Goal: Transaction & Acquisition: Purchase product/service

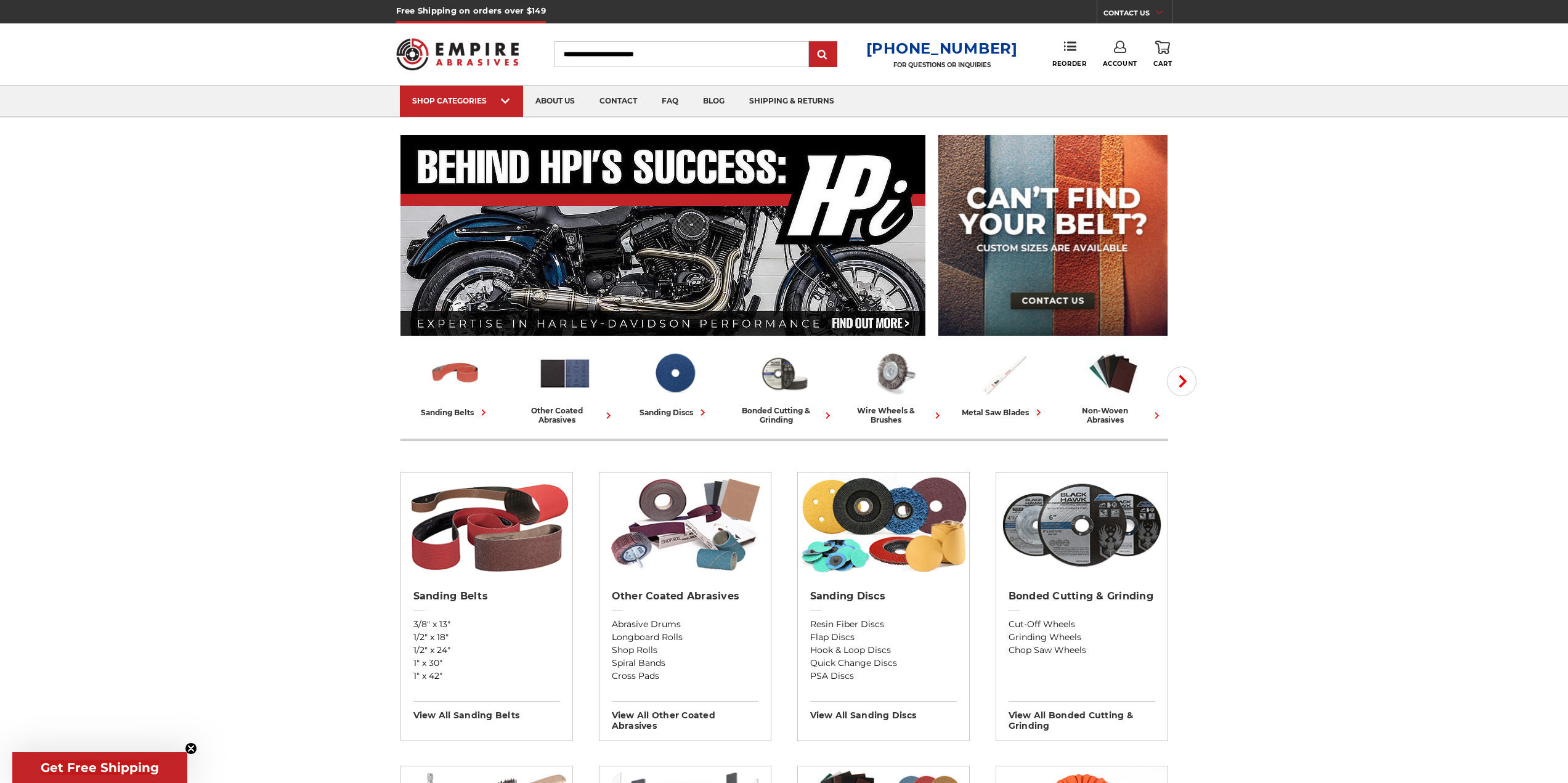
click at [1115, 37] on div "Toggle menu Menu Search [PHONE_NUMBER] FOR QUESTIONS OR INQUIRIES Phone Reorder…" at bounding box center [785, 54] width 777 height 62
click at [1120, 46] on icon at bounding box center [1120, 46] width 13 height 12
click at [1127, 79] on link "Account" at bounding box center [1120, 80] width 88 height 24
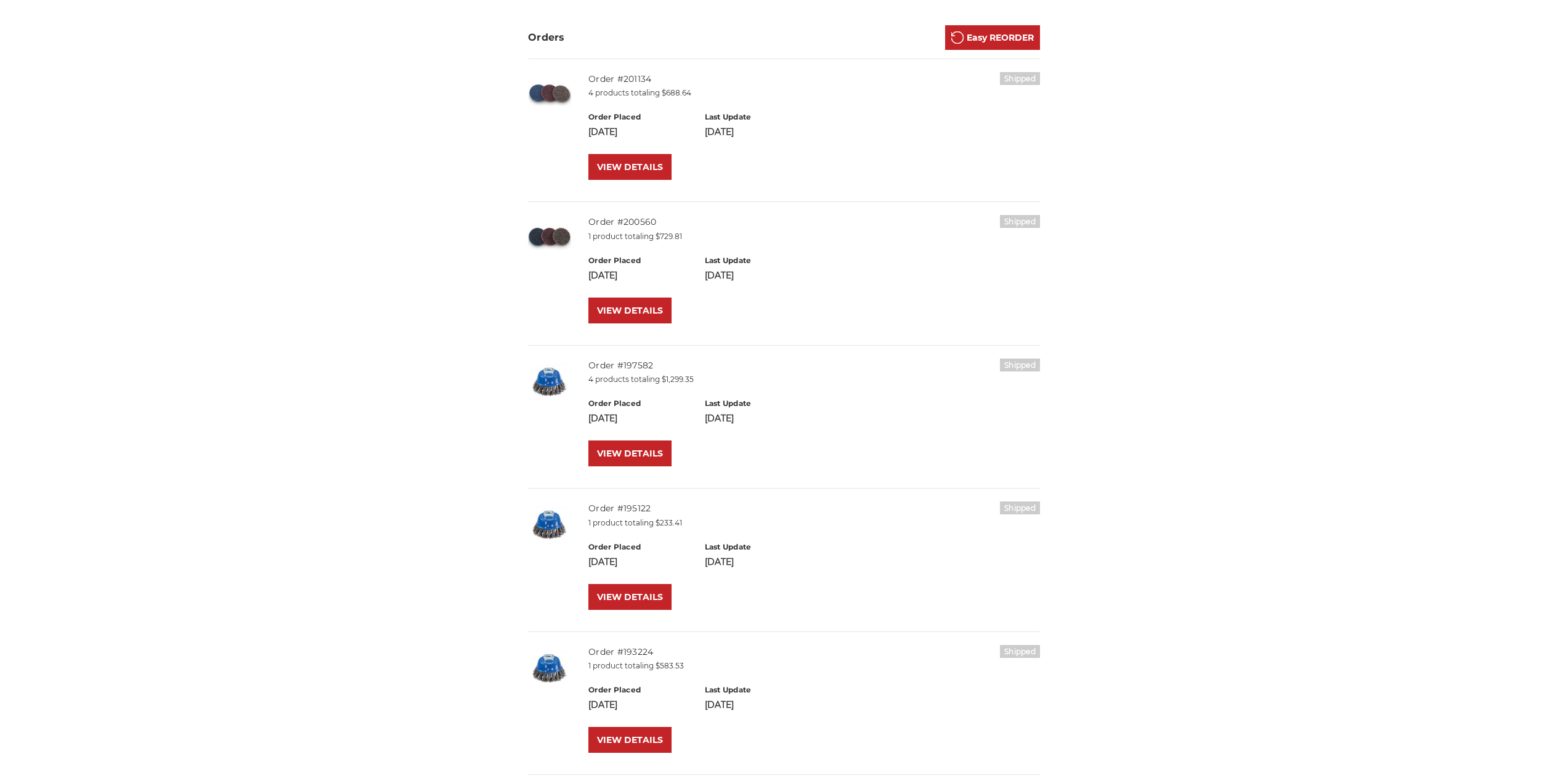
scroll to position [246, 0]
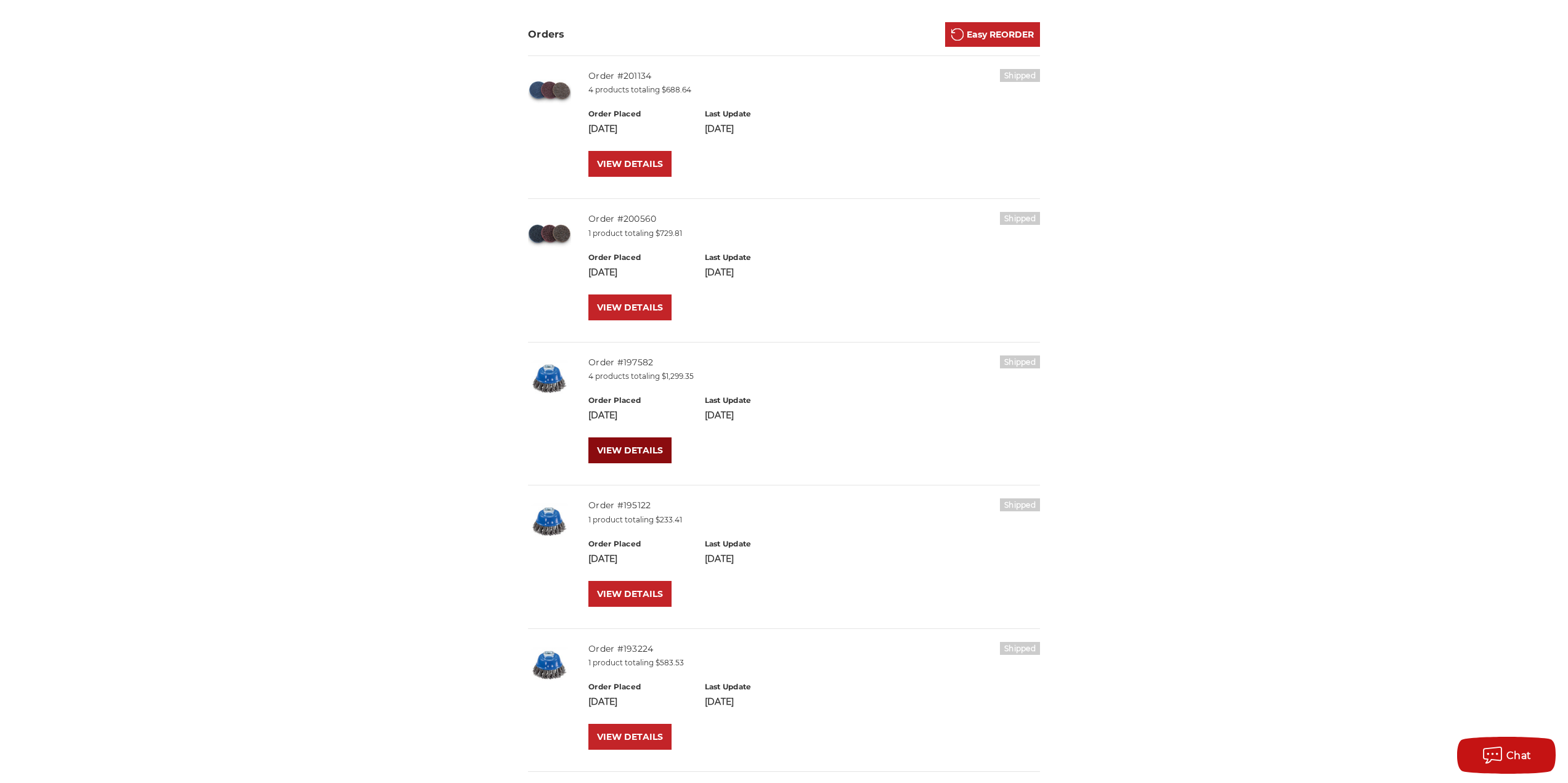
click at [657, 450] on link "VIEW DETAILS" at bounding box center [630, 450] width 83 height 26
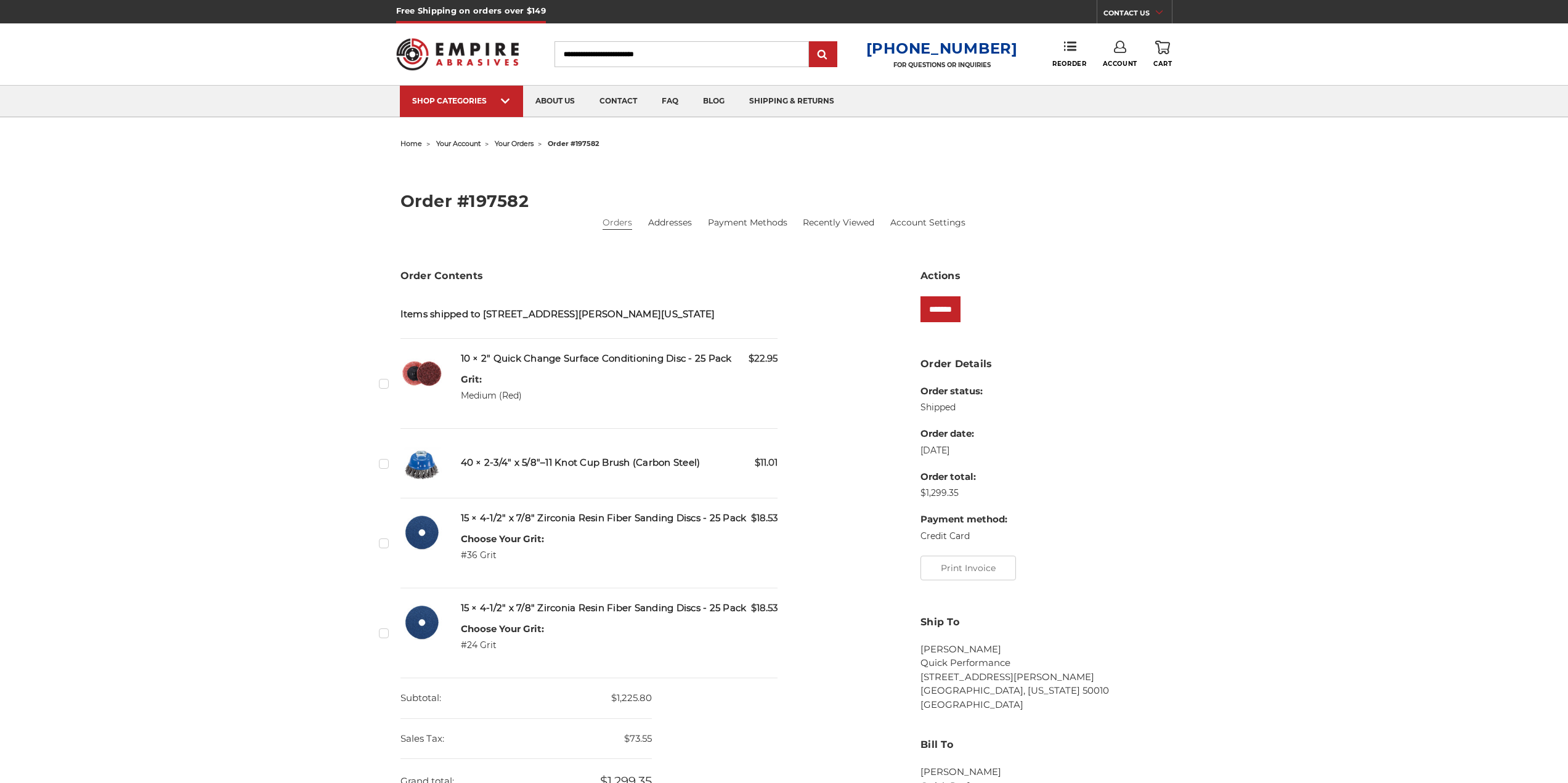
click at [516, 469] on h5 "40 × 2-3/4″ x 5/8″–11 Knot Cup Brush (Carbon Steel)" at bounding box center [619, 462] width 317 height 14
click at [519, 462] on h5 "40 × 2-3/4″ x 5/8″–11 Knot Cup Brush (Carbon Steel)" at bounding box center [619, 462] width 317 height 14
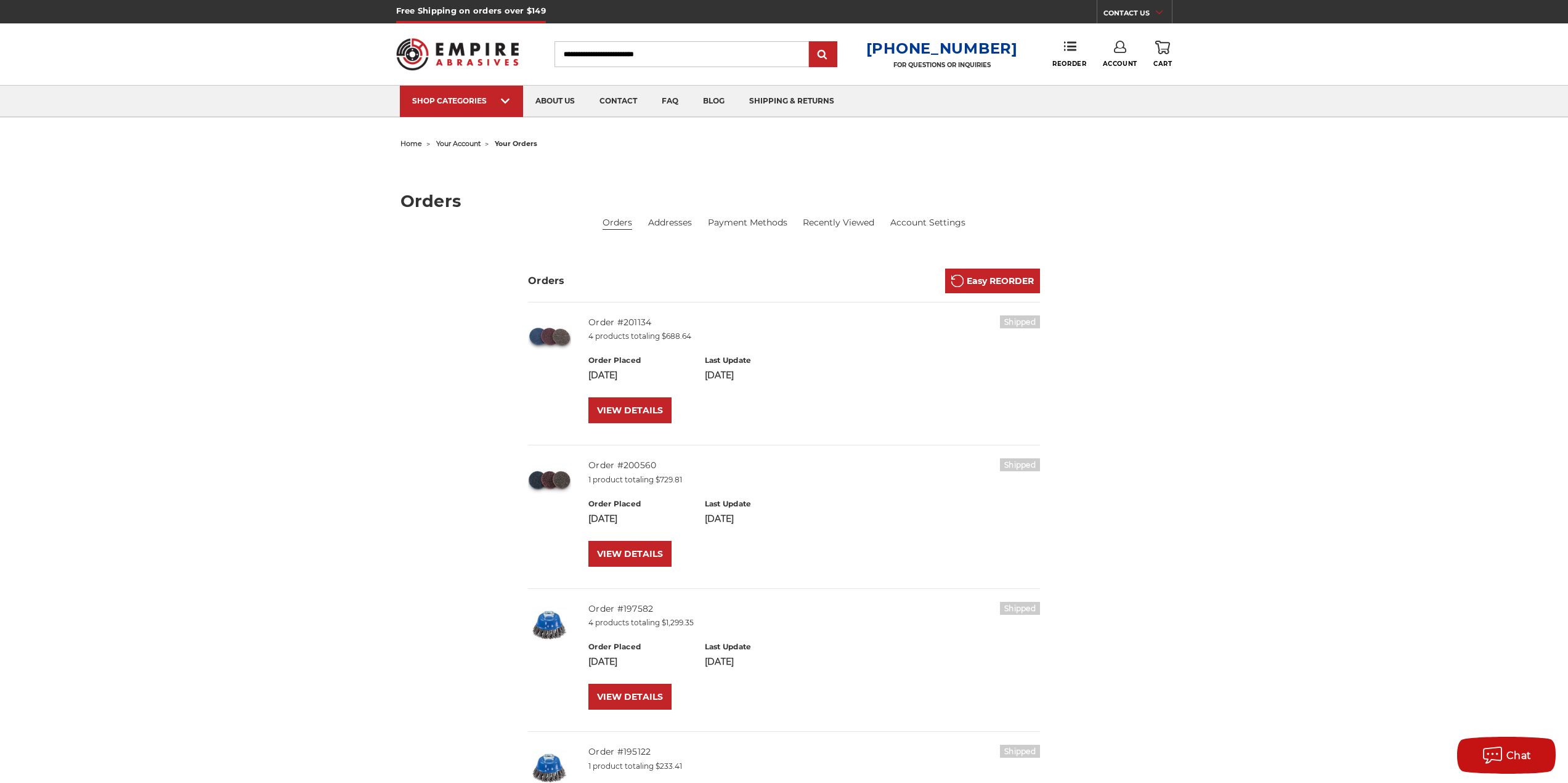
click at [1086, 55] on div "Reorder" at bounding box center [1077, 54] width 50 height 27
click at [1067, 60] on span "Reorder" at bounding box center [1069, 63] width 34 height 8
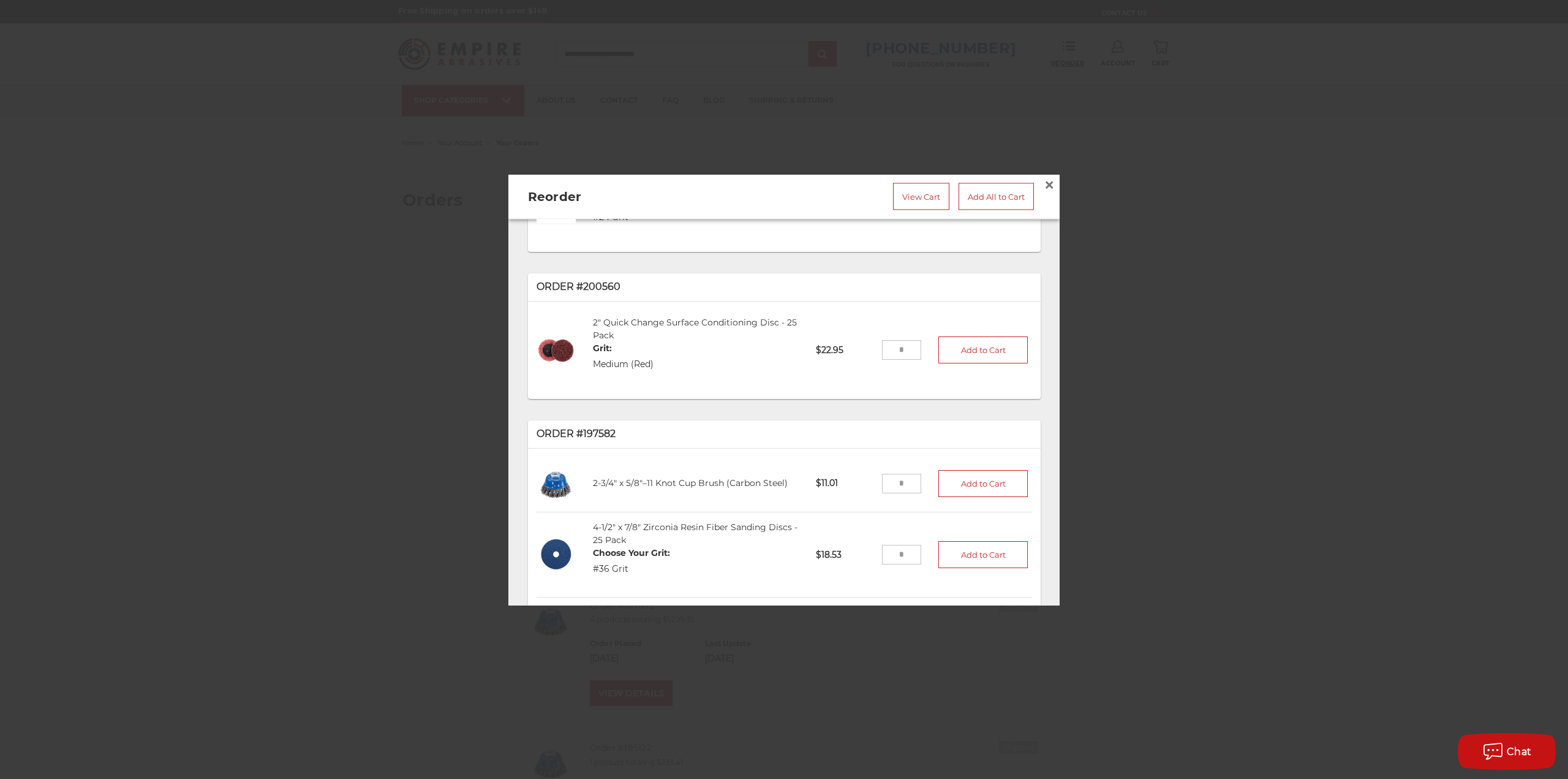
scroll to position [429, 0]
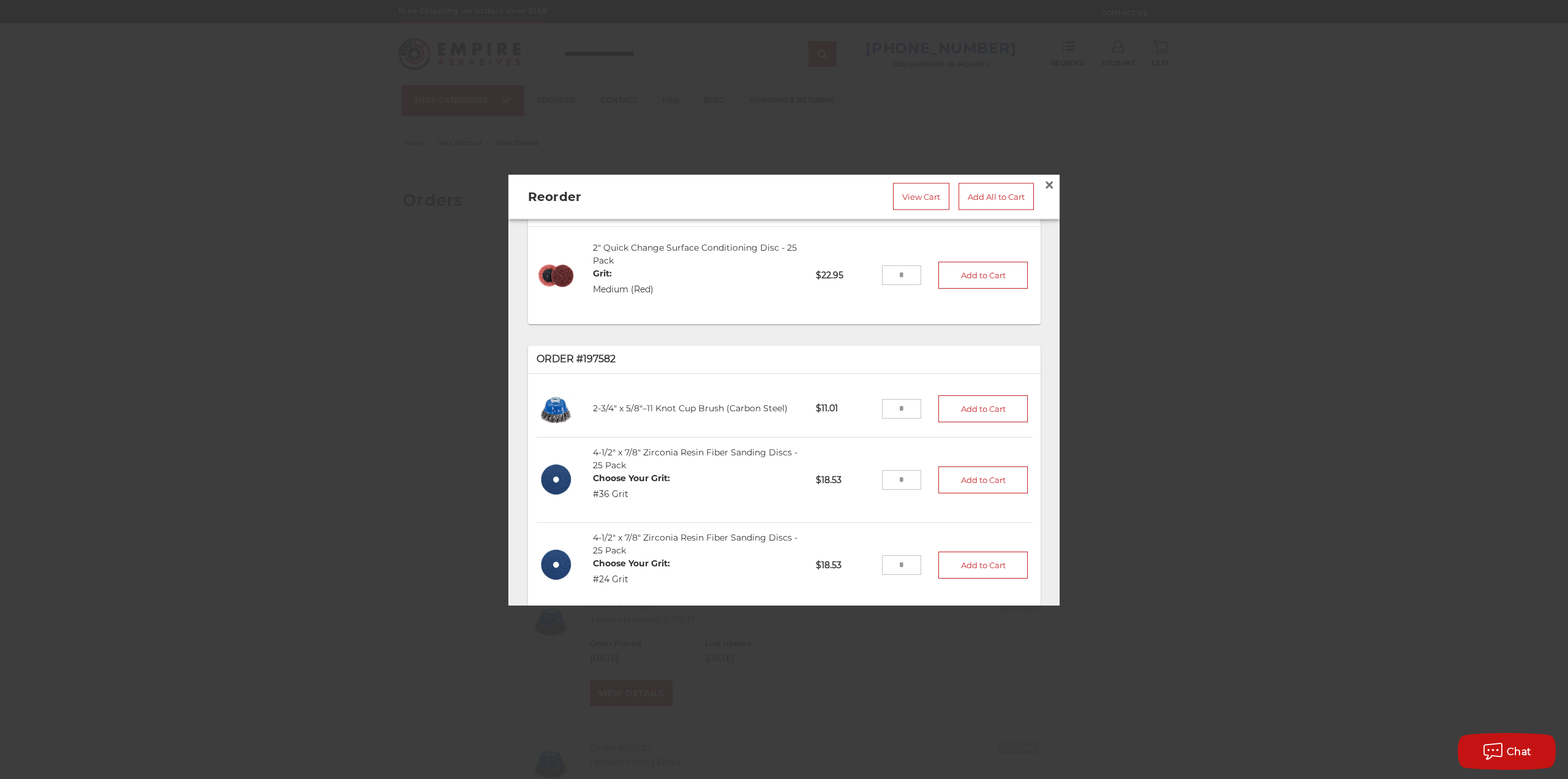
click at [897, 403] on input "tel" at bounding box center [902, 408] width 39 height 20
type input "**"
click at [988, 407] on button "Add to Cart" at bounding box center [983, 408] width 89 height 27
click at [893, 200] on link "View Cart" at bounding box center [921, 196] width 56 height 27
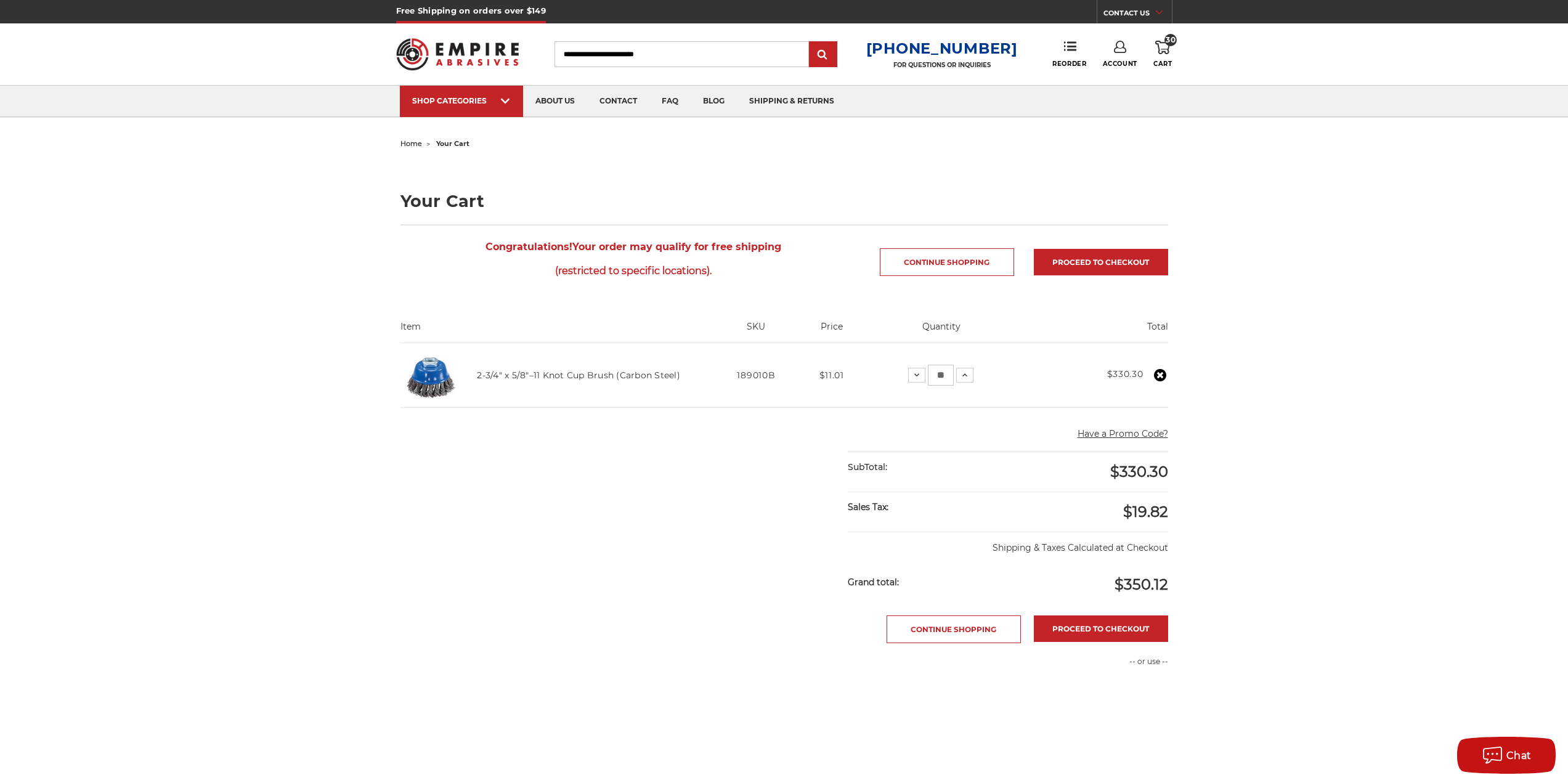
click at [939, 373] on input "**" at bounding box center [941, 375] width 26 height 21
type input "**"
click at [966, 366] on div "Decrease Quantity: ** Increase Quantity:" at bounding box center [941, 375] width 65 height 21
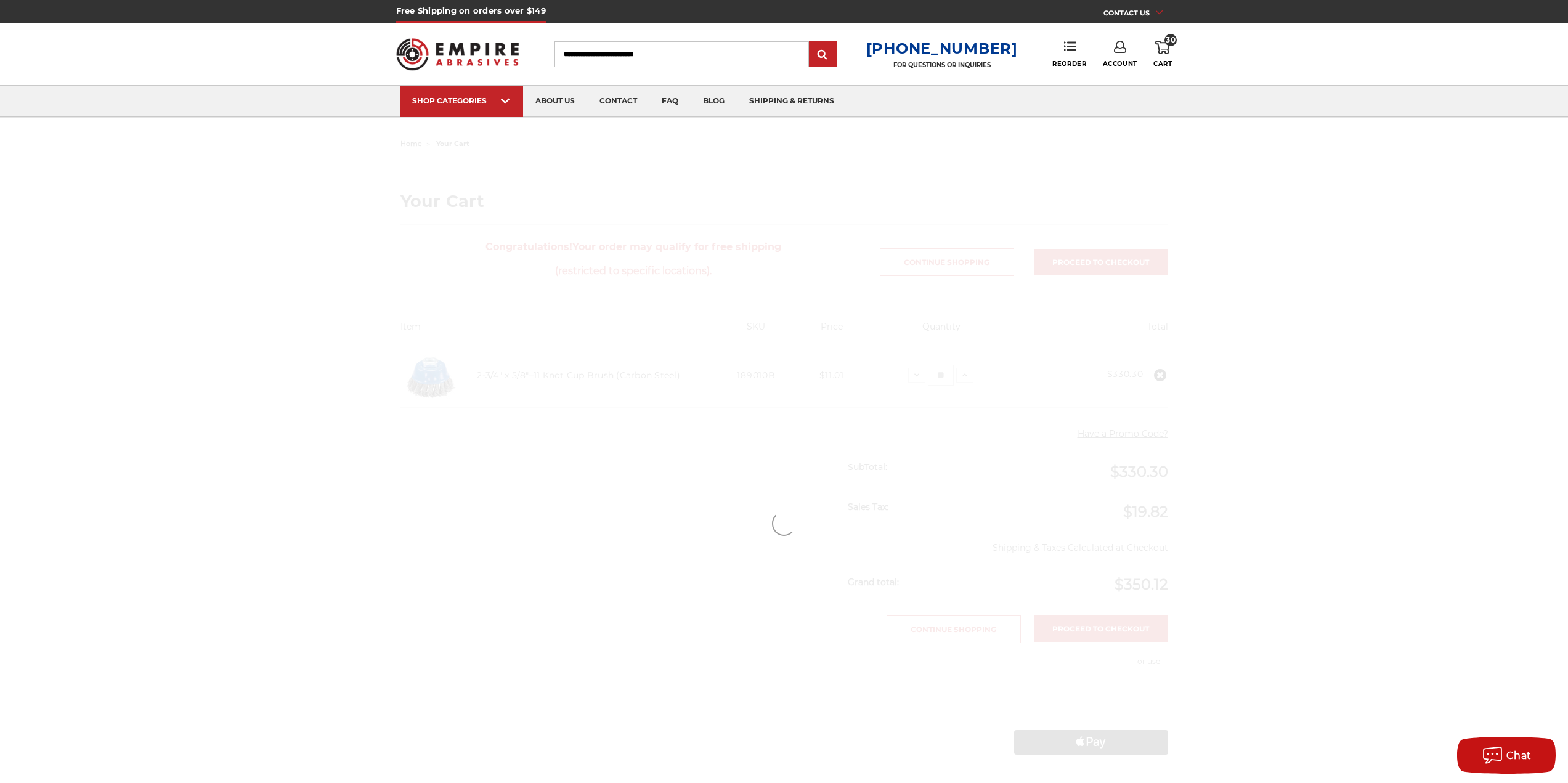
click at [987, 355] on div at bounding box center [784, 523] width 872 height 777
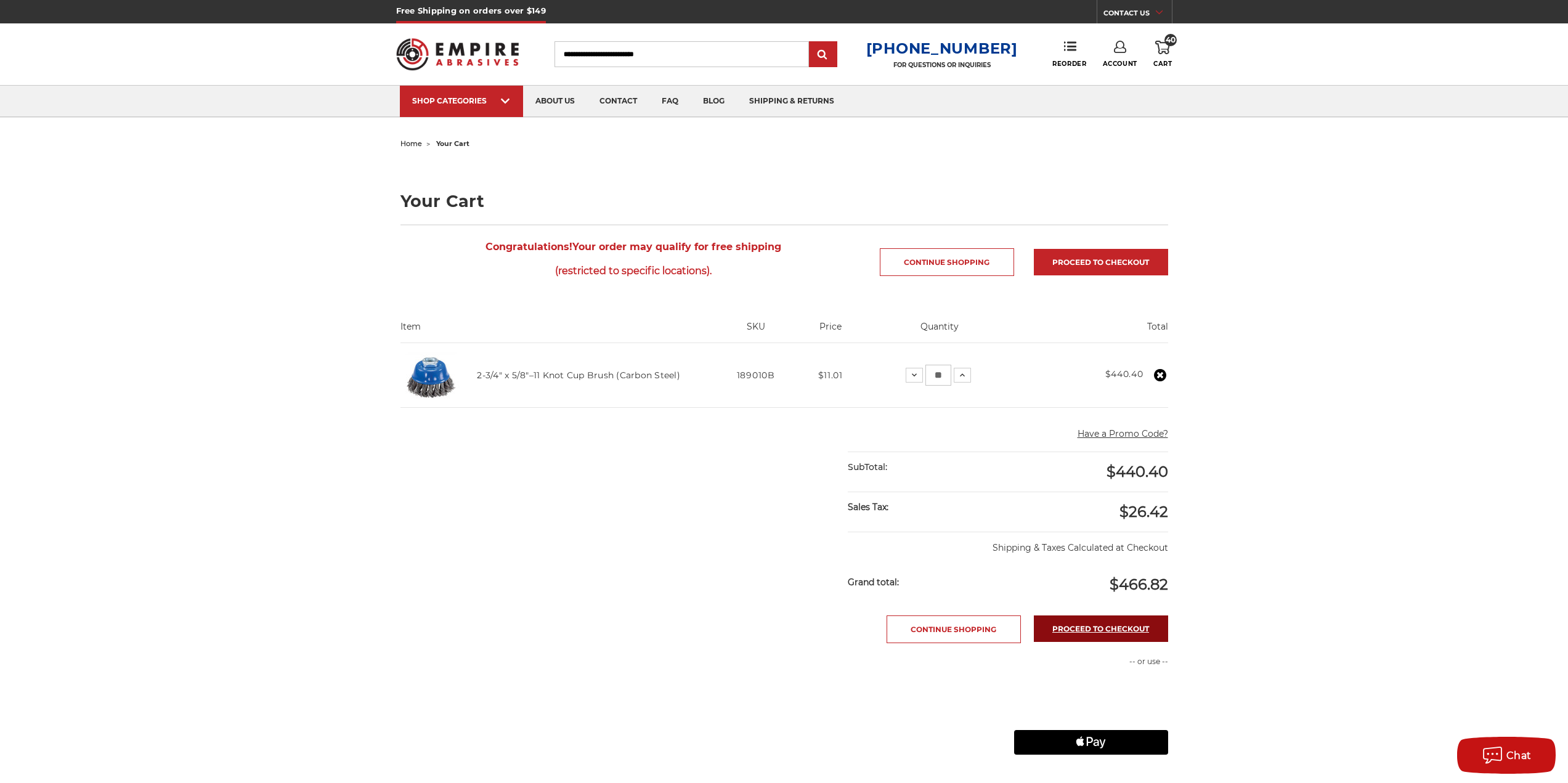
click at [1102, 637] on link "Proceed to checkout" at bounding box center [1101, 629] width 135 height 26
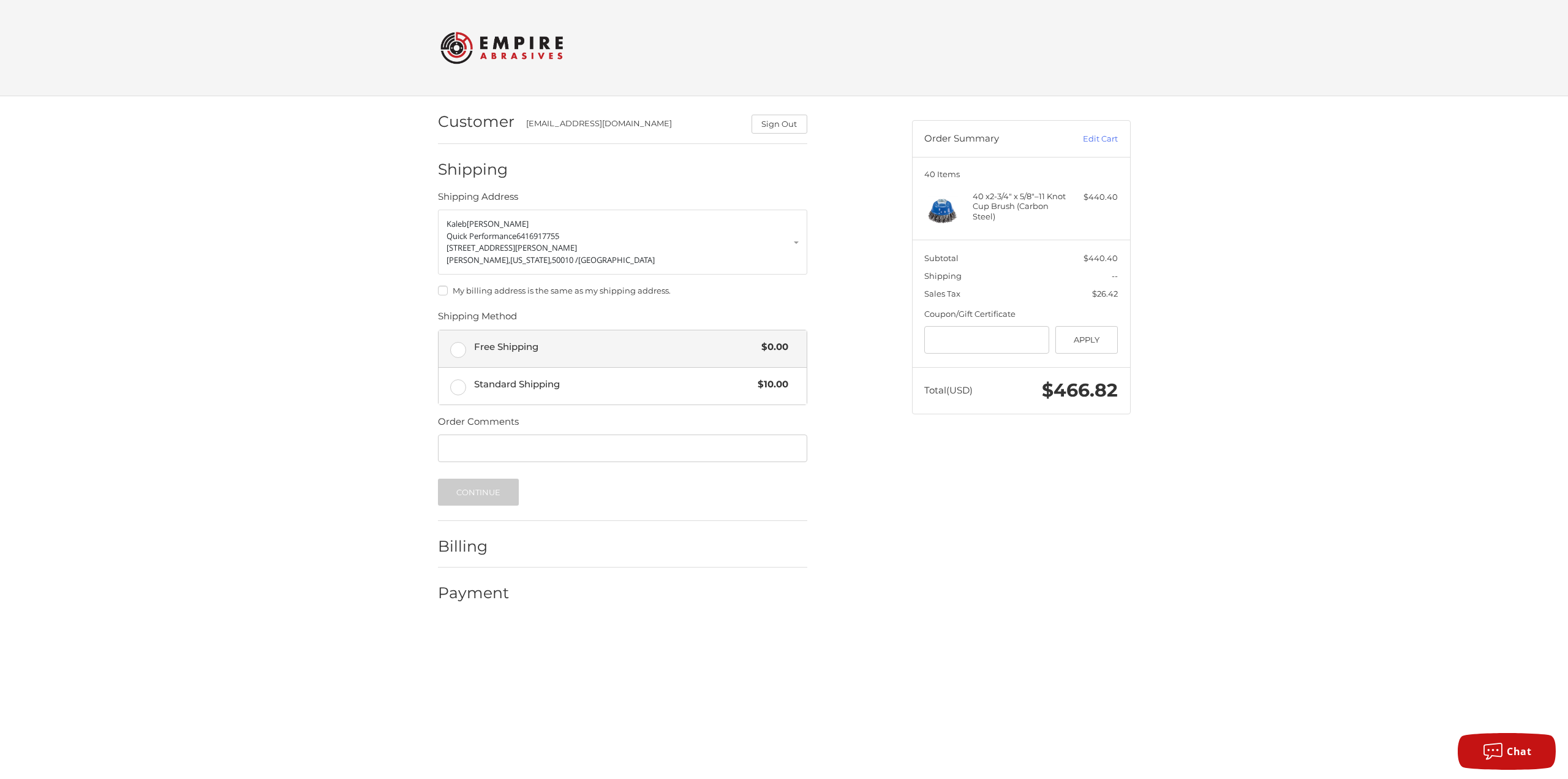
click at [629, 351] on span "Free Shipping" at bounding box center [615, 347] width 281 height 14
click at [500, 497] on button "Continue" at bounding box center [478, 492] width 81 height 27
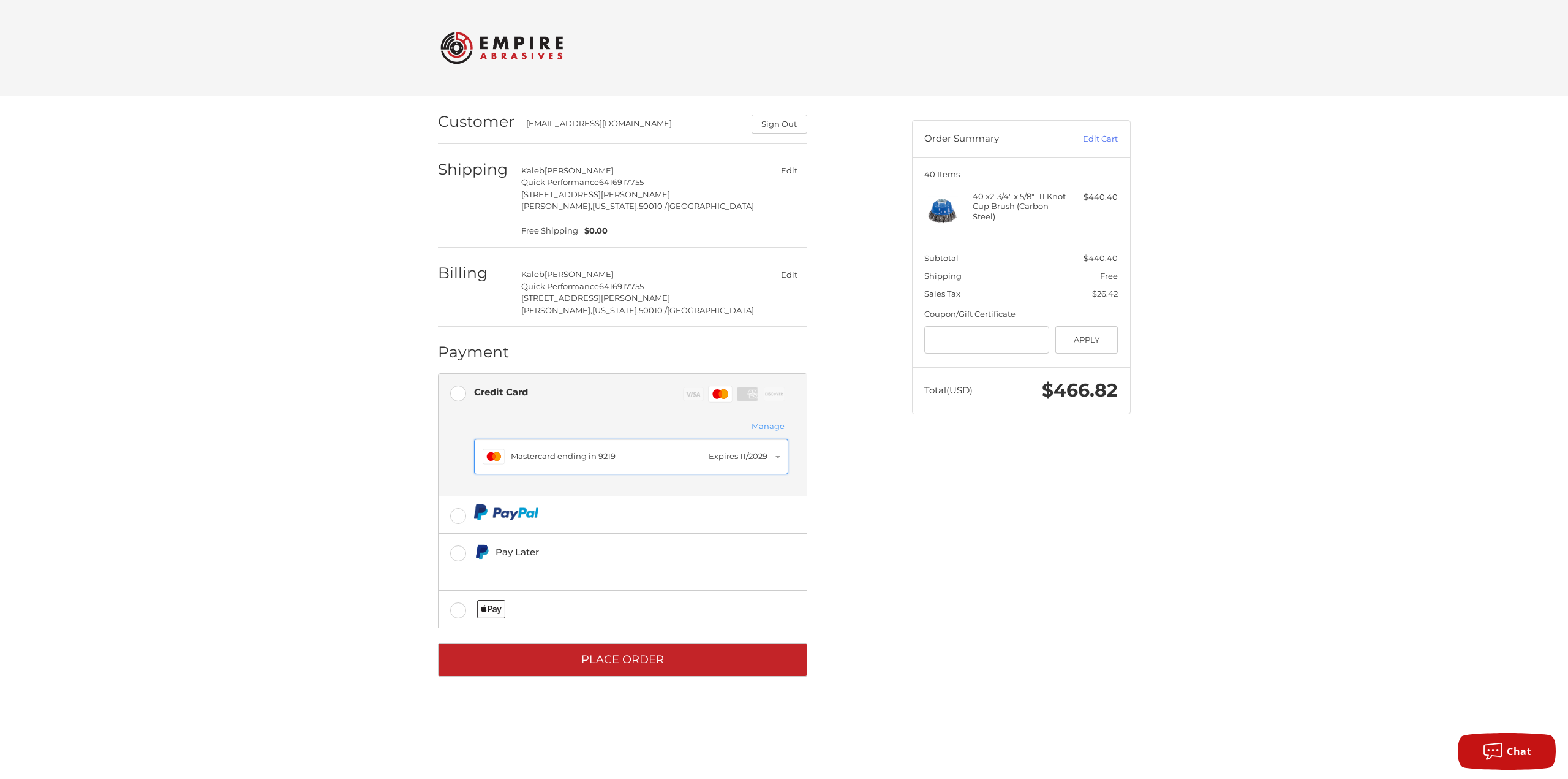
click at [640, 464] on div "Master Mastercard ending in 9219 Expires 11/2029" at bounding box center [631, 456] width 297 height 22
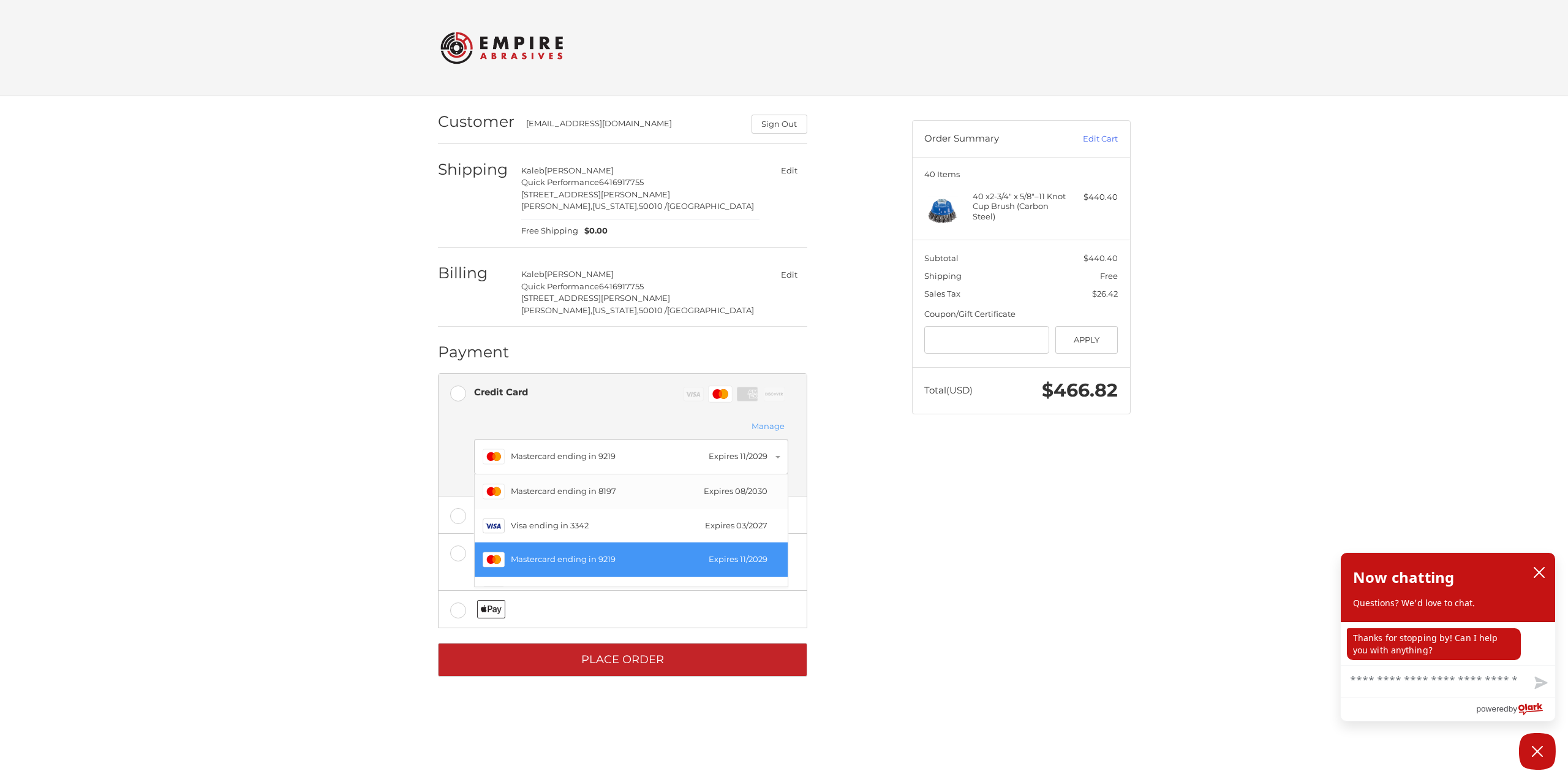
click at [678, 501] on div "Master Mastercard ending in 8197 Expires 08/2030" at bounding box center [631, 492] width 297 height 22
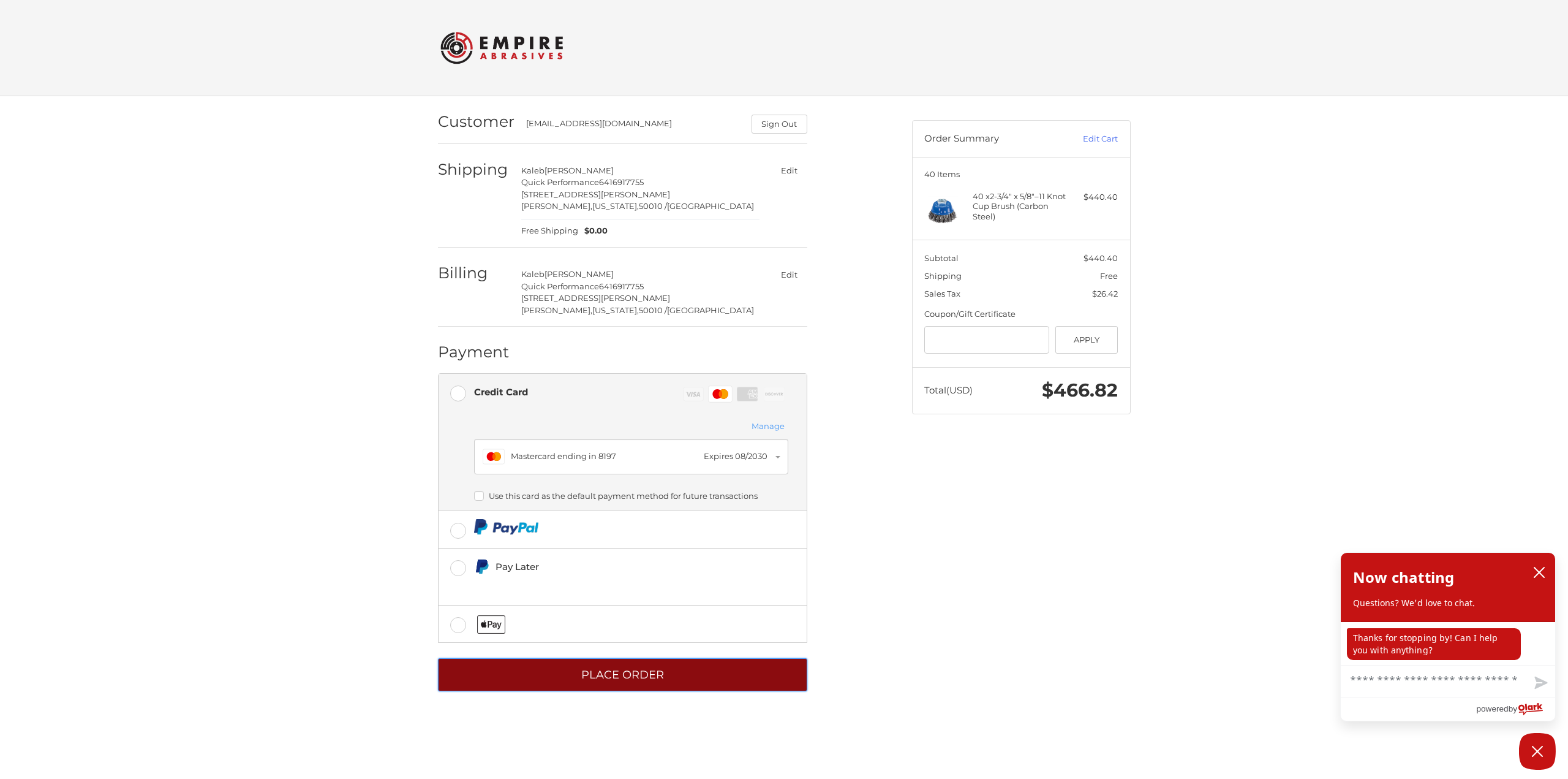
click at [653, 683] on button "Place Order" at bounding box center [622, 675] width 369 height 34
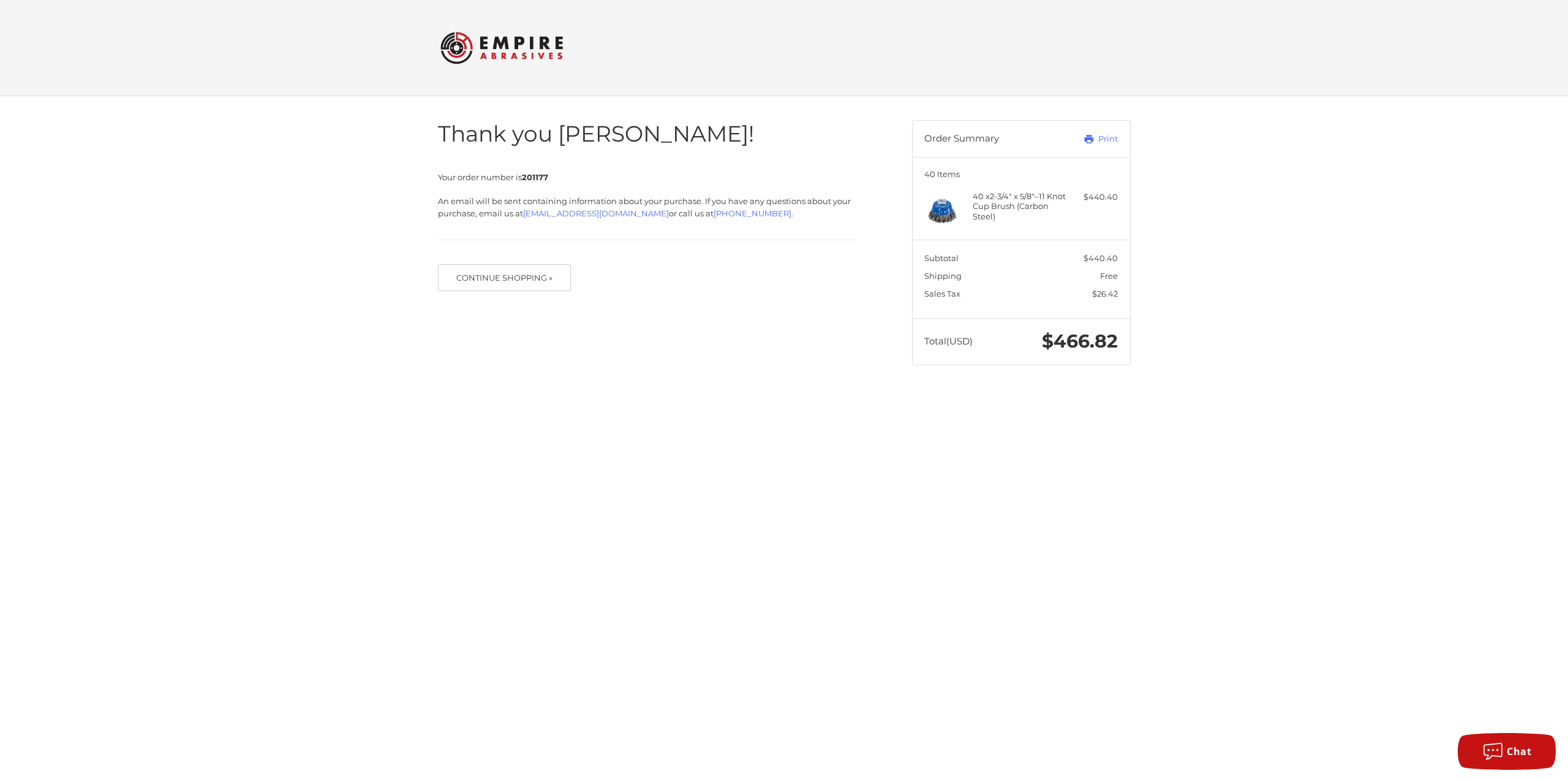
click at [534, 56] on img at bounding box center [501, 48] width 123 height 48
